Goal: Book appointment/travel/reservation

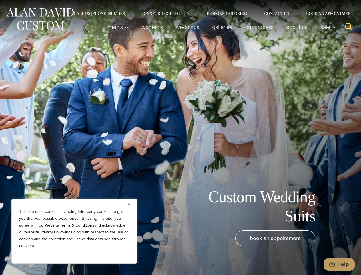
click at [181, 137] on div "Custom Wedding Suits book an appointment" at bounding box center [180, 137] width 361 height 275
click at [131, 203] on button "Close" at bounding box center [131, 203] width 7 height 7
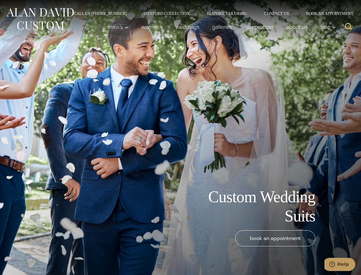
click at [74, 256] on div "book an appointment" at bounding box center [172, 249] width 333 height 39
click at [349, 27] on icon "Search" at bounding box center [349, 26] width 8 height 8
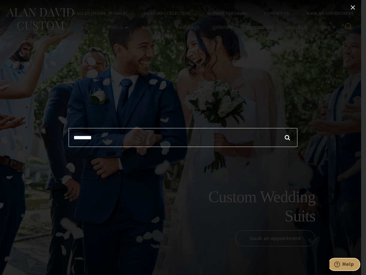
click at [340, 264] on icon "Help" at bounding box center [338, 264] width 6 height 6
